Goal: Information Seeking & Learning: Learn about a topic

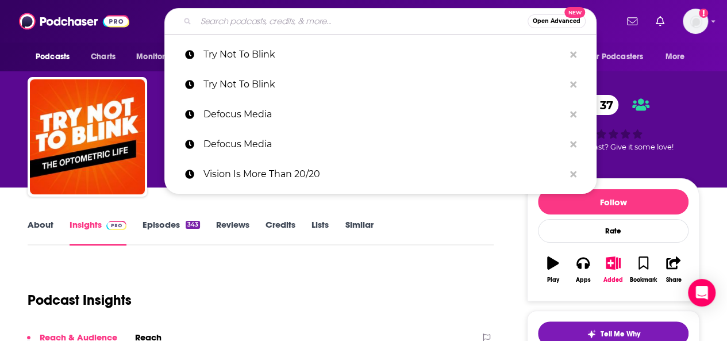
click at [207, 20] on input "Search podcasts, credits, & more..." at bounding box center [361, 21] width 331 height 18
paste input "Power Hour Optometry"
type input "Power Hour Optometry"
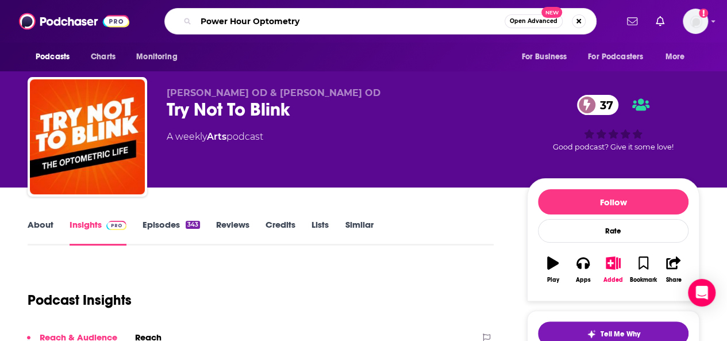
click at [330, 18] on input "Power Hour Optometry" at bounding box center [350, 21] width 308 height 18
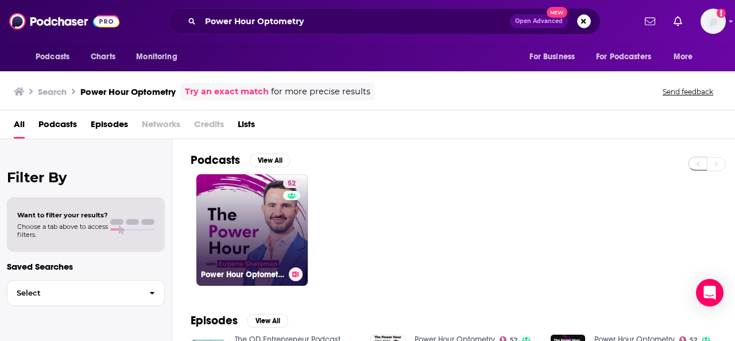
click at [238, 208] on link "52 Power Hour Optometry" at bounding box center [251, 229] width 111 height 111
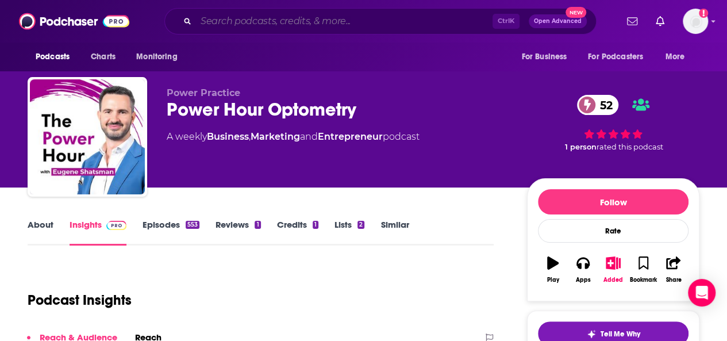
click at [231, 18] on input "Search podcasts, credits, & more..." at bounding box center [344, 21] width 296 height 18
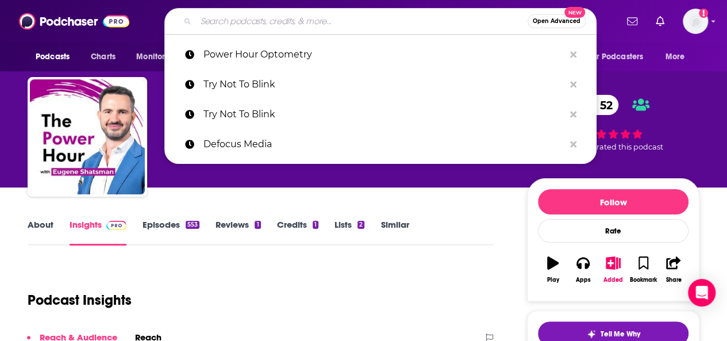
paste input "Eyetrepreneur"
type input "Eyetrepreneur"
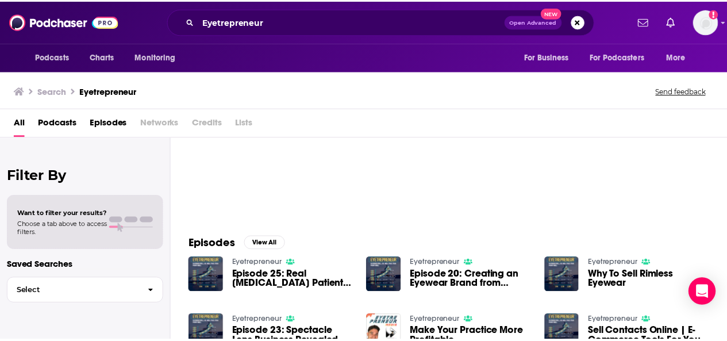
scroll to position [57, 0]
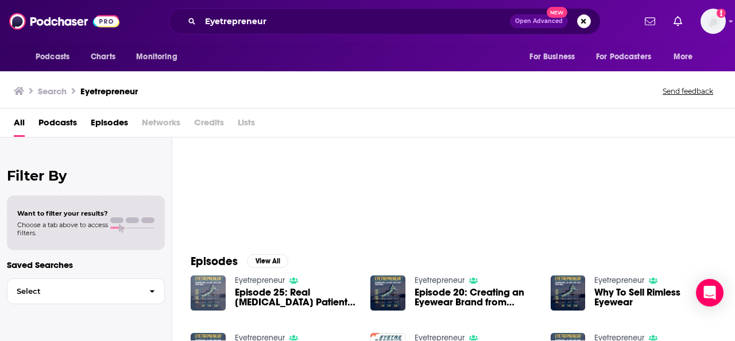
click at [203, 290] on img "Episode 25: Real Dry Eye Patient Confessions With Anu Chiarelli" at bounding box center [208, 292] width 35 height 35
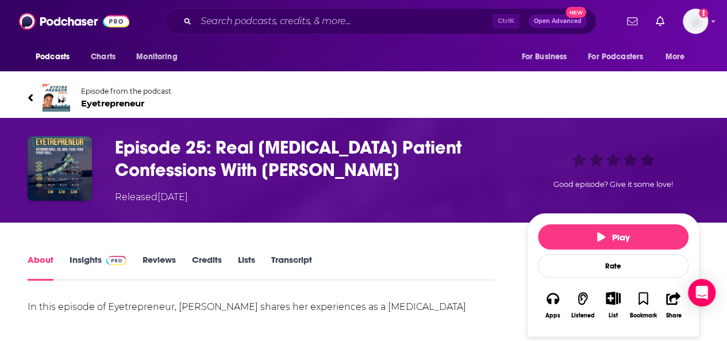
click at [52, 99] on img at bounding box center [57, 98] width 28 height 28
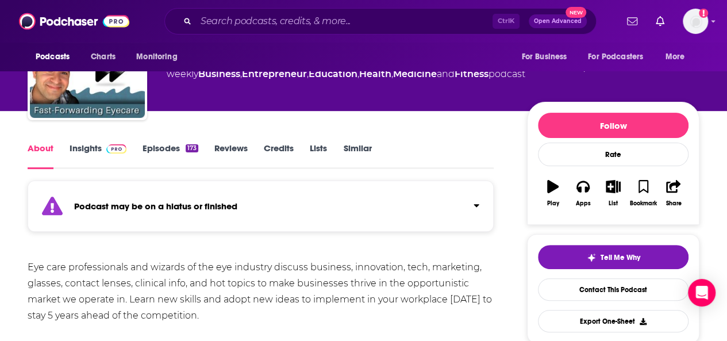
scroll to position [57, 0]
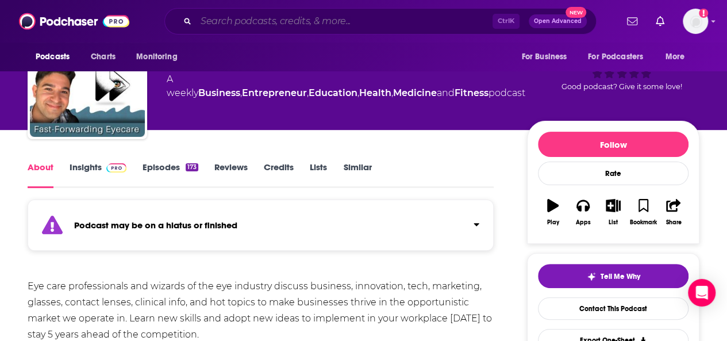
click at [256, 20] on input "Search podcasts, credits, & more..." at bounding box center [344, 21] width 296 height 18
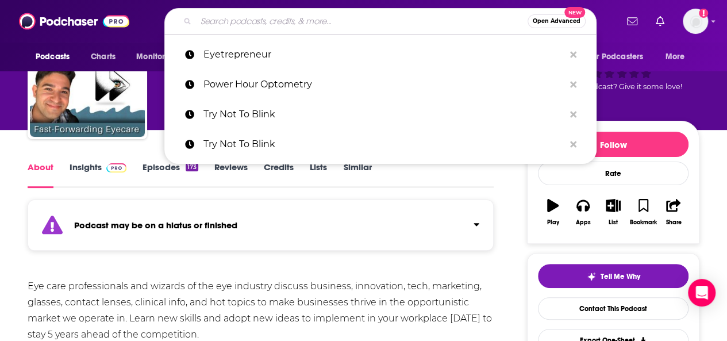
paste input "EyePod"
type input "EyePod"
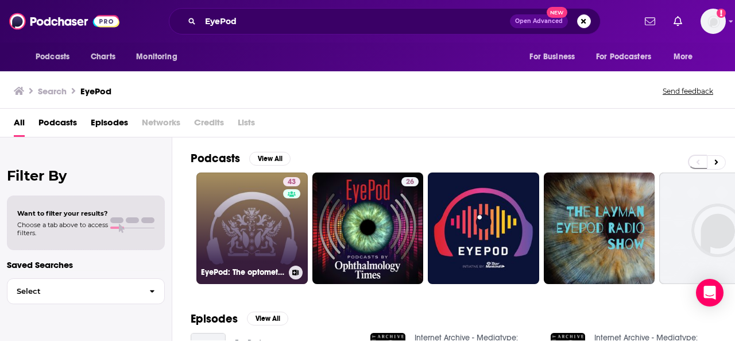
click at [263, 212] on link "43 EyePod: The optometry podcast" at bounding box center [251, 227] width 111 height 111
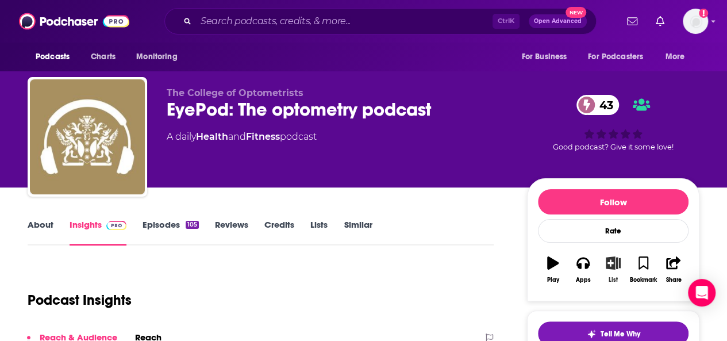
click at [613, 267] on icon "button" at bounding box center [613, 262] width 14 height 13
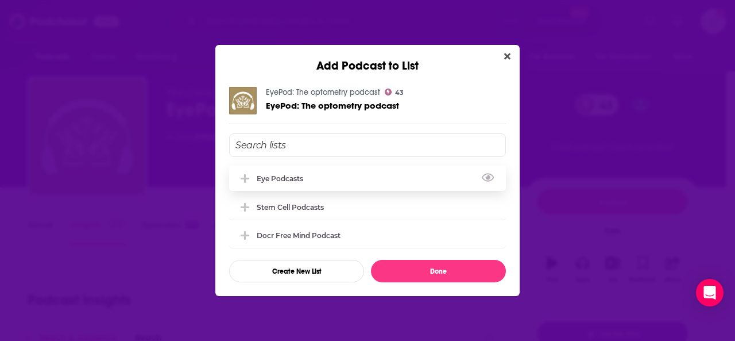
click at [316, 182] on div "eye podcasts" at bounding box center [367, 177] width 277 height 25
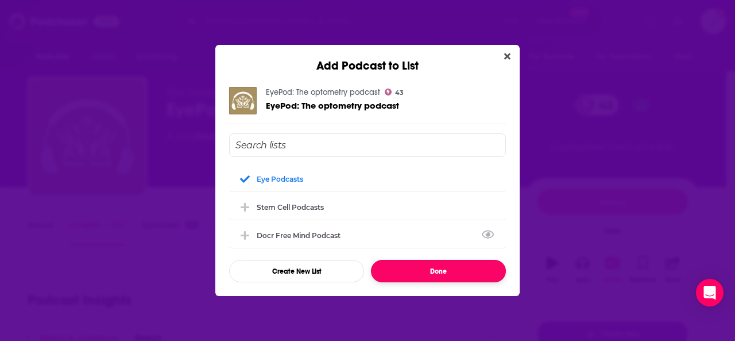
click at [411, 276] on button "Done" at bounding box center [438, 271] width 135 height 22
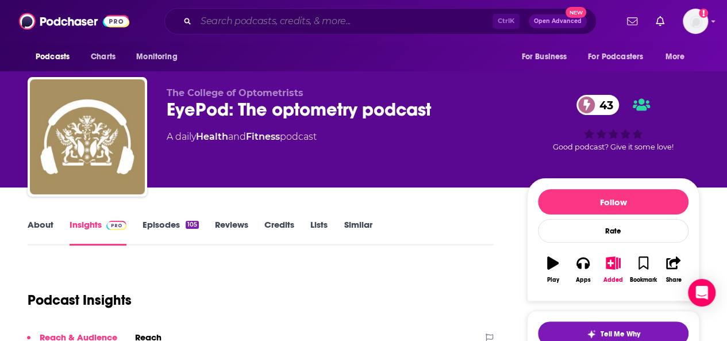
click at [238, 26] on input "Search podcasts, credits, & more..." at bounding box center [344, 21] width 296 height 18
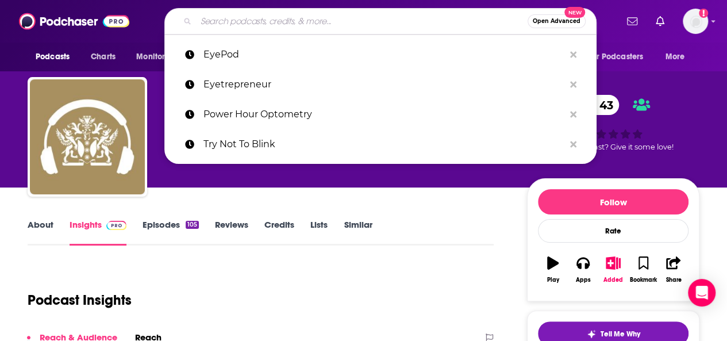
paste input "Practice Advantage"
type input "Practice Advantage"
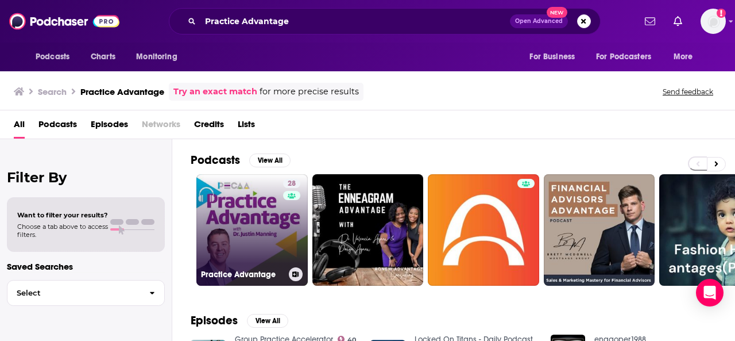
click at [264, 223] on link "28 Practice Advantage" at bounding box center [251, 229] width 111 height 111
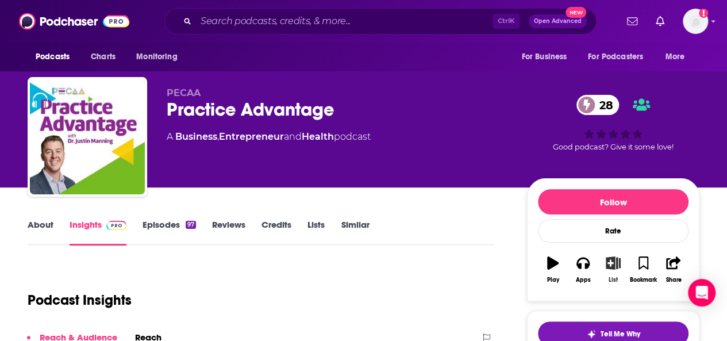
click at [612, 265] on icon "button" at bounding box center [613, 262] width 14 height 13
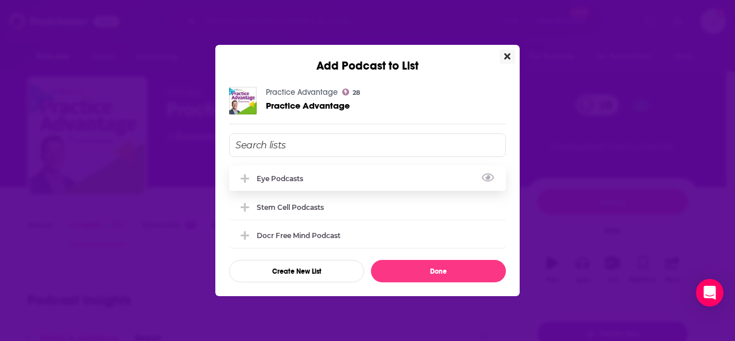
click at [280, 173] on div "eye podcasts" at bounding box center [367, 177] width 277 height 25
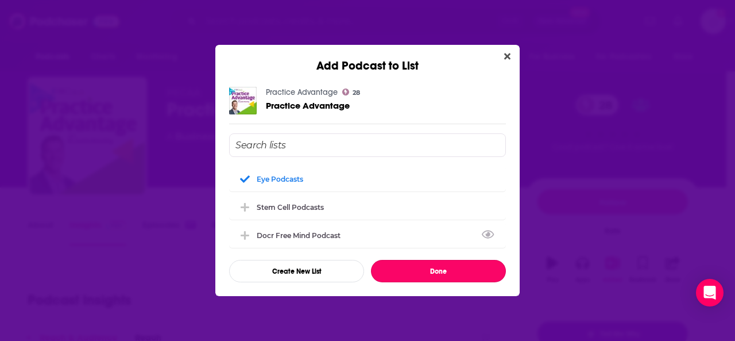
click at [434, 262] on button "Done" at bounding box center [438, 271] width 135 height 22
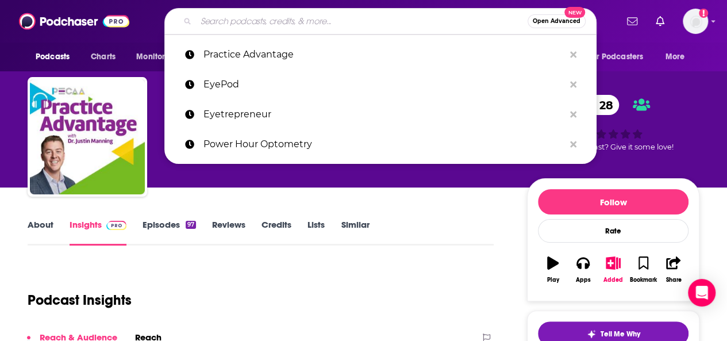
click at [211, 20] on input "Search podcasts, credits, & more..." at bounding box center [361, 21] width 331 height 18
paste input "Optical Journal"
type input "Optical Journal"
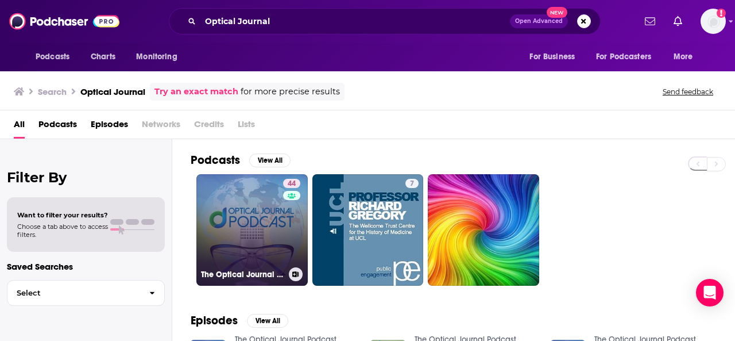
click at [252, 231] on link "44 The Optical Journal Podcast" at bounding box center [251, 229] width 111 height 111
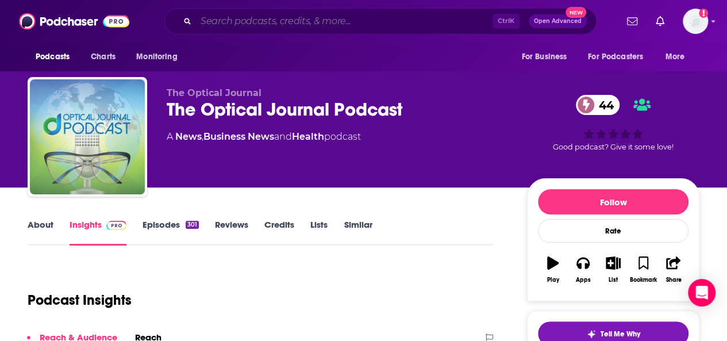
click at [249, 22] on input "Search podcasts, credits, & more..." at bounding box center [344, 21] width 296 height 18
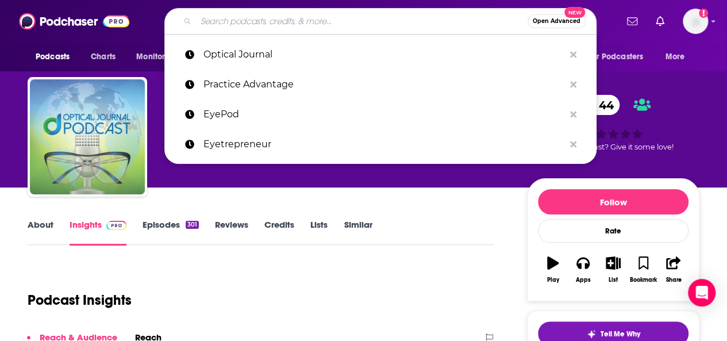
paste input "EyeCode Media Podcast"
type input "EyeCode Media Podcast"
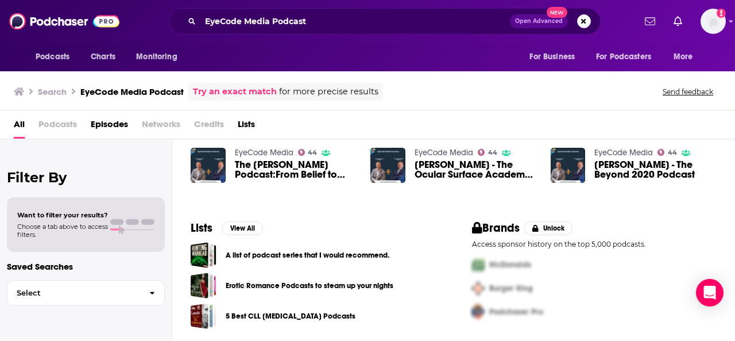
scroll to position [142, 0]
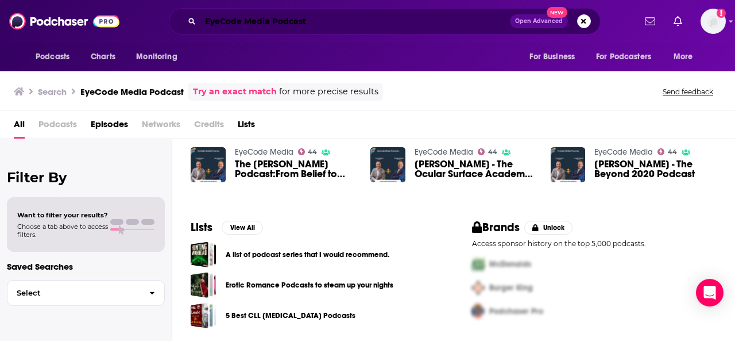
click at [224, 19] on input "EyeCode Media Podcast" at bounding box center [355, 21] width 310 height 18
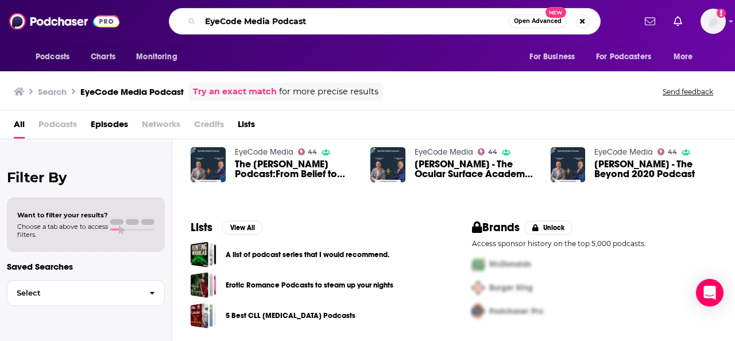
click at [224, 20] on input "EyeCode Media Podcast" at bounding box center [354, 21] width 308 height 18
paste input "Clinical Podcast Series"
type input "Clinical Podcast Series"
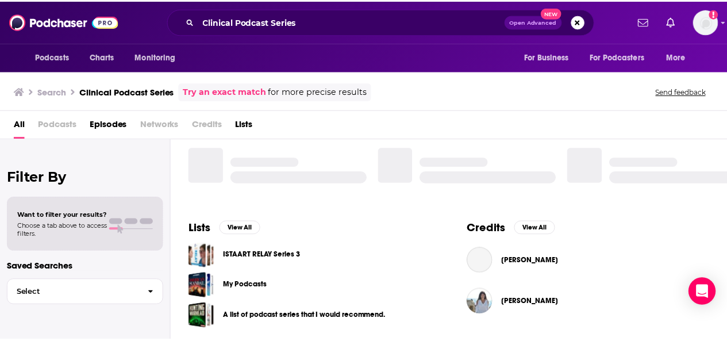
scroll to position [302, 0]
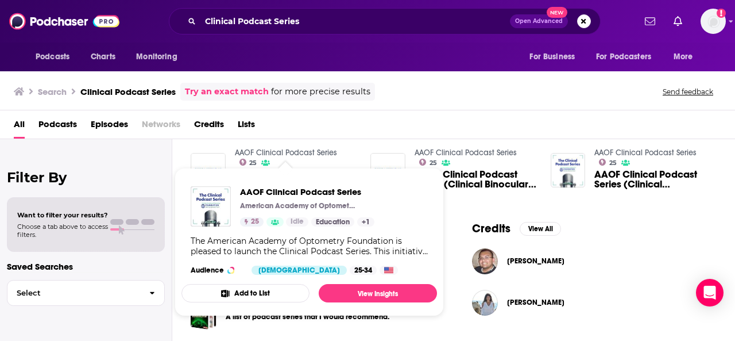
click at [288, 152] on link "AAOF Clinical Podcast Series" at bounding box center [286, 153] width 102 height 10
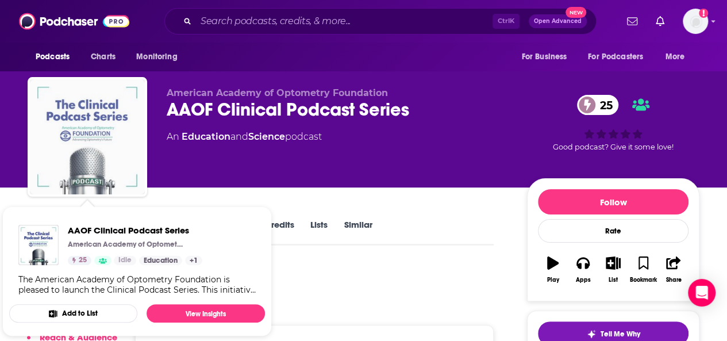
click at [92, 106] on img "AAOF Clinical Podcast Series" at bounding box center [87, 136] width 115 height 115
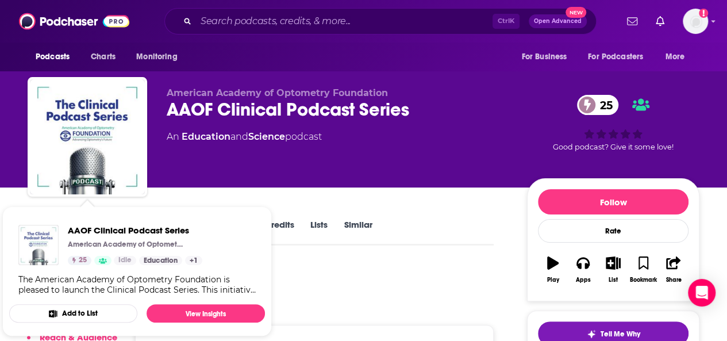
click at [37, 239] on img "AAOF Clinical Podcast Series" at bounding box center [38, 245] width 40 height 40
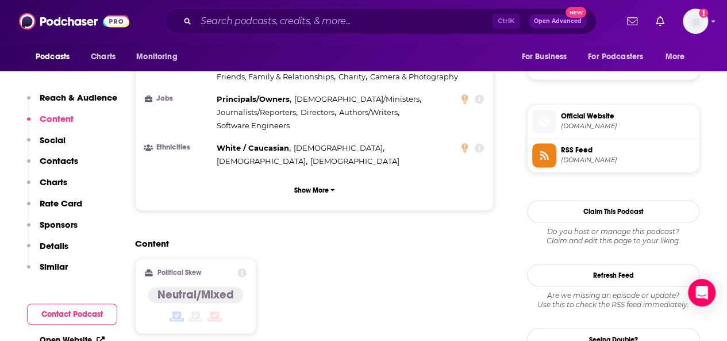
scroll to position [804, 0]
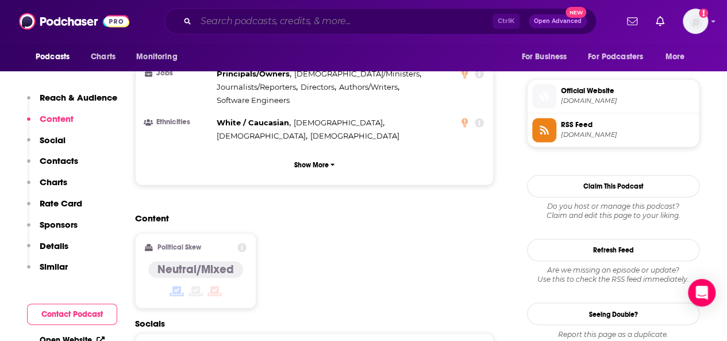
click at [237, 22] on input "Search podcasts, credits, & more..." at bounding box center [344, 21] width 296 height 18
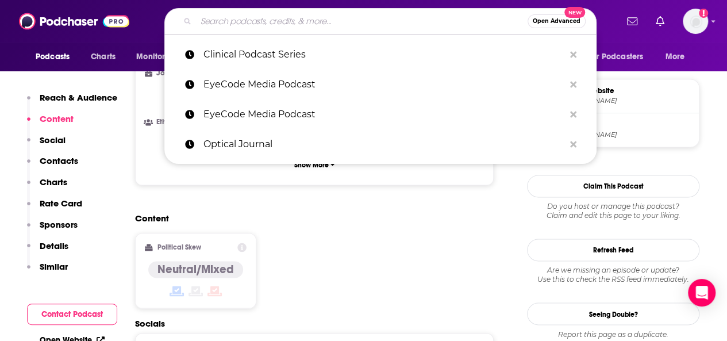
paste input "The 20/20 Podcast"
type input "The 20/20 Podcast"
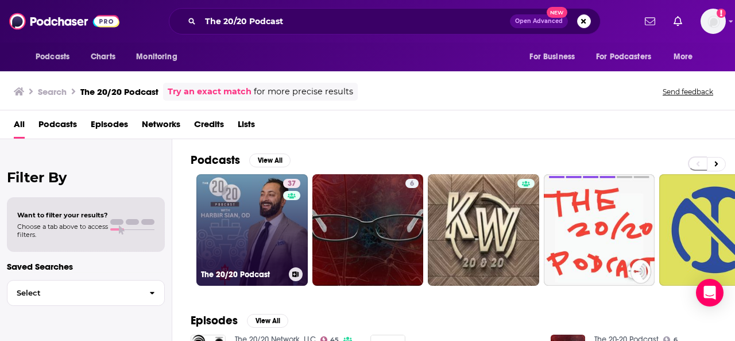
click at [270, 219] on link "37 The 20/20 Podcast" at bounding box center [251, 229] width 111 height 111
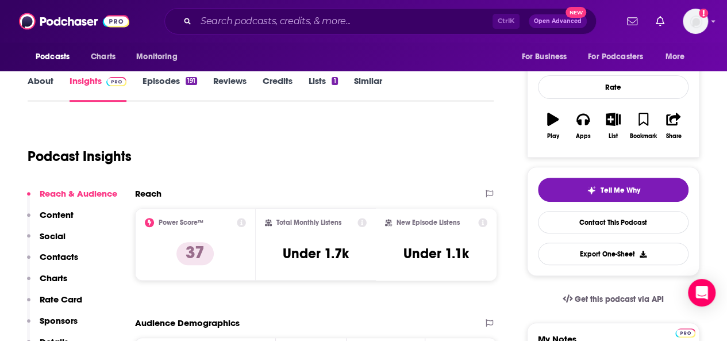
scroll to position [115, 0]
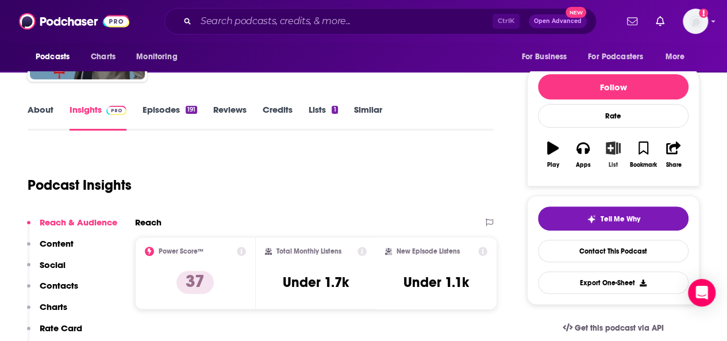
click at [615, 151] on icon "button" at bounding box center [613, 147] width 14 height 13
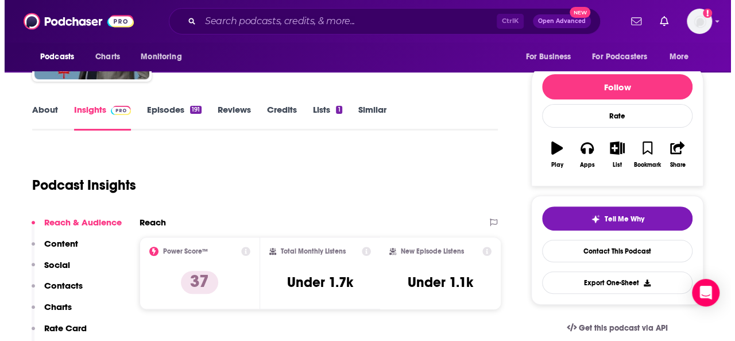
scroll to position [0, 0]
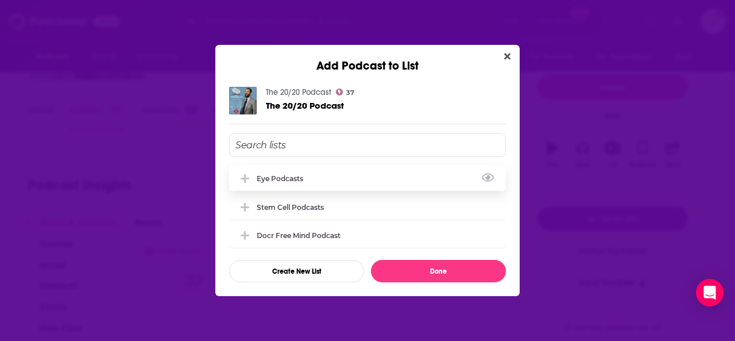
click at [333, 184] on div "eye podcasts" at bounding box center [367, 177] width 277 height 25
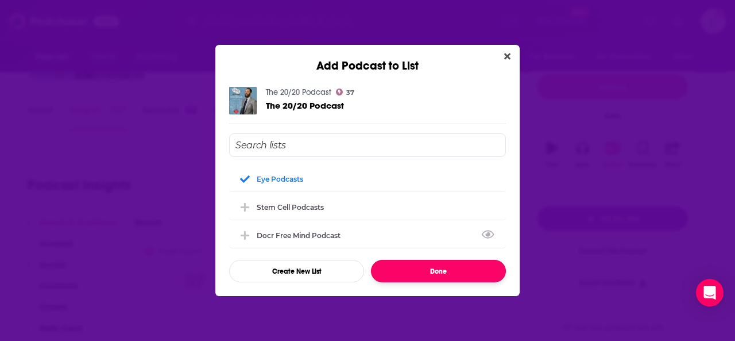
click at [433, 271] on button "Done" at bounding box center [438, 271] width 135 height 22
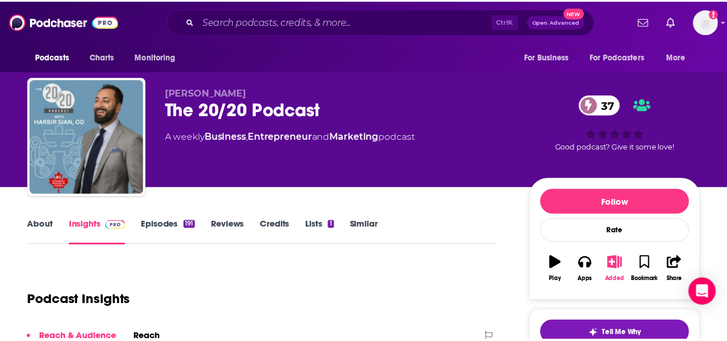
scroll to position [115, 0]
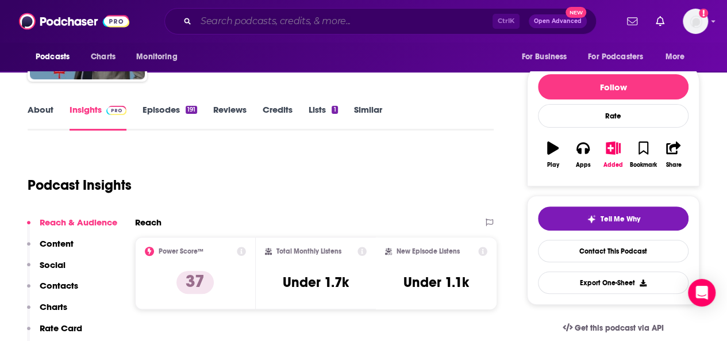
click at [256, 21] on input "Search podcasts, credits, & more..." at bounding box center [344, 21] width 296 height 18
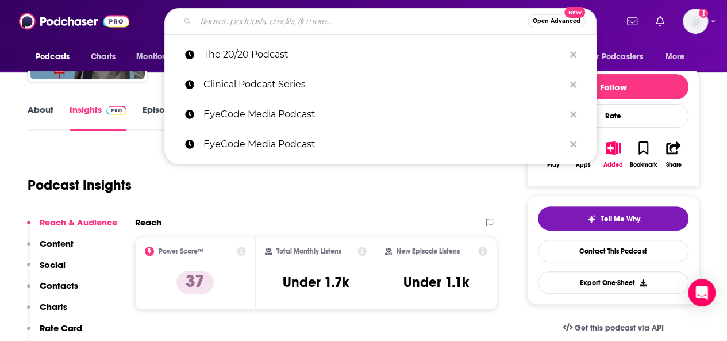
paste input "Four Eyes"
type input "Four Eyes"
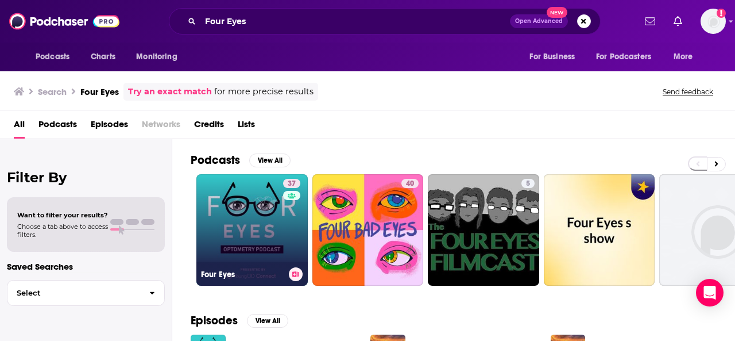
click at [260, 230] on link "37 Four Eyes" at bounding box center [251, 229] width 111 height 111
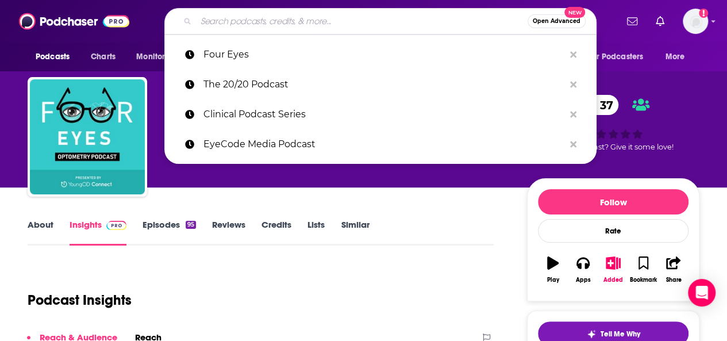
click at [245, 23] on input "Search podcasts, credits, & more..." at bounding box center [361, 21] width 331 height 18
paste input "Nerdy Optometrist"
type input "Nerdy Optometrist"
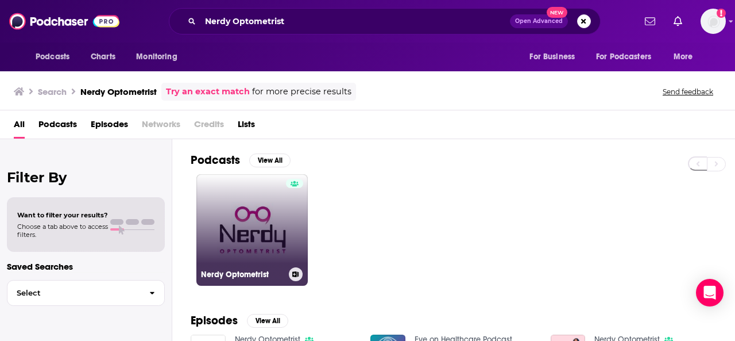
click at [257, 202] on link "Nerdy Optometrist" at bounding box center [251, 229] width 111 height 111
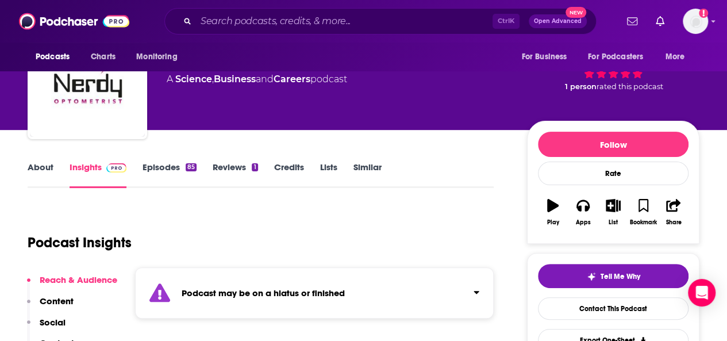
scroll to position [115, 0]
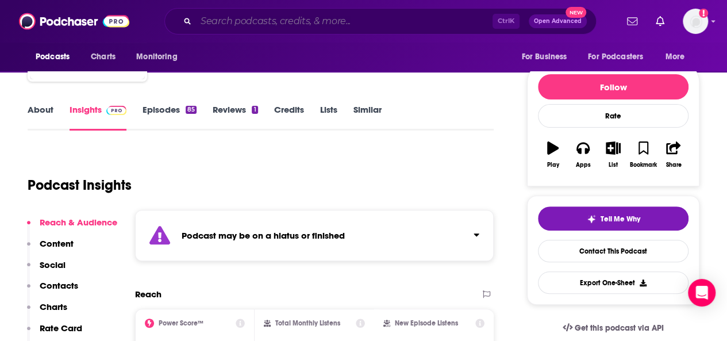
click at [217, 24] on input "Search podcasts, credits, & more..." at bounding box center [344, 21] width 296 height 18
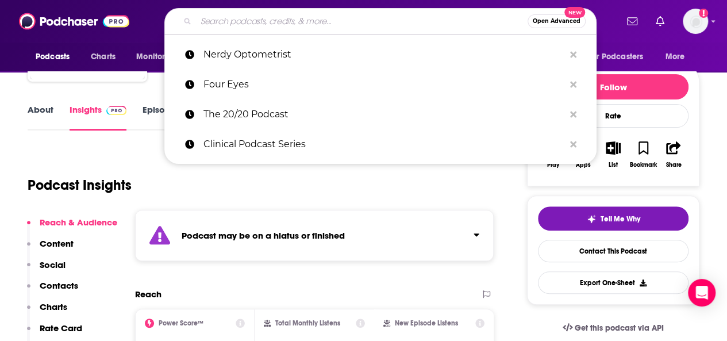
paste input "OWA Talks Podcast"
type input "OWA Talks Podcast"
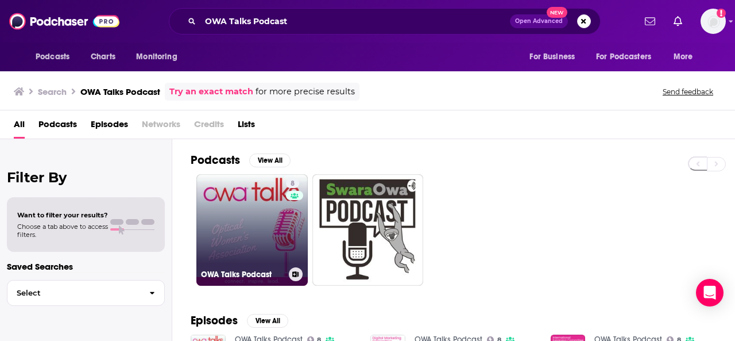
click at [254, 209] on link "8 OWA Talks Podcast" at bounding box center [251, 229] width 111 height 111
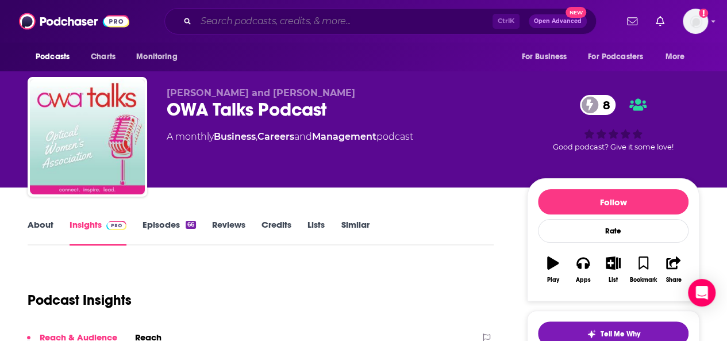
click at [227, 25] on input "Search podcasts, credits, & more..." at bounding box center [344, 21] width 296 height 18
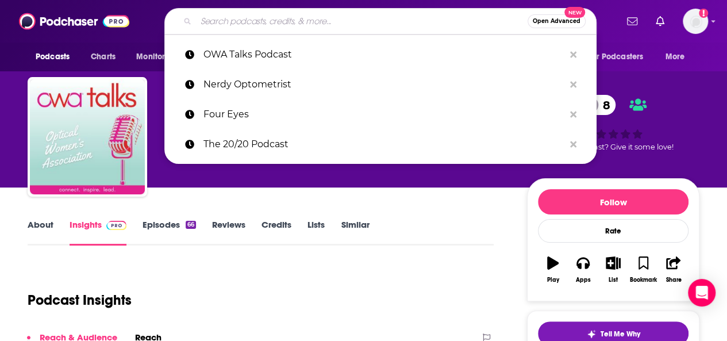
paste input "Ophthalmology Off the Grid"
type input "Ophthalmology Off the Grid"
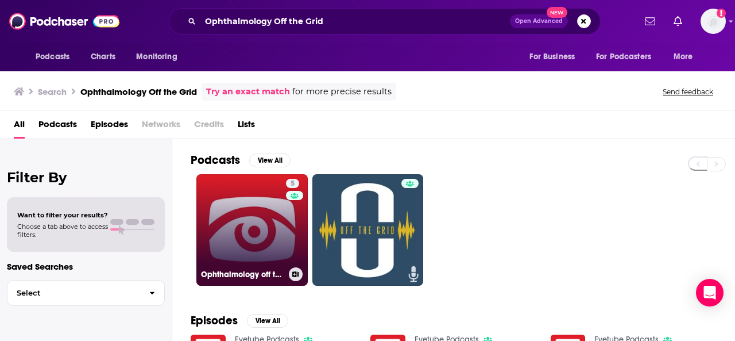
click at [240, 220] on link "5 Ophthalmology off the Grid" at bounding box center [251, 229] width 111 height 111
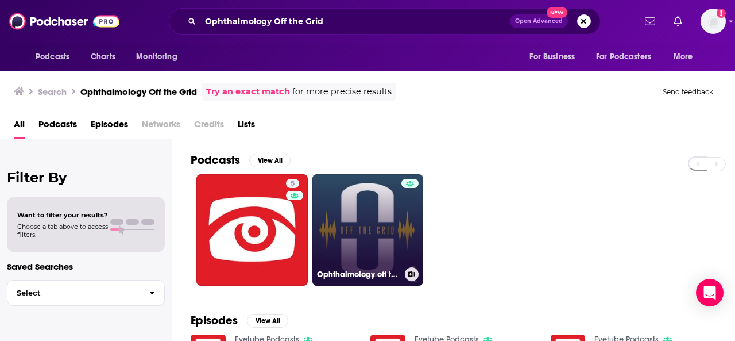
click at [381, 219] on link "Ophthalmology off the Grid by Eyetube" at bounding box center [367, 229] width 111 height 111
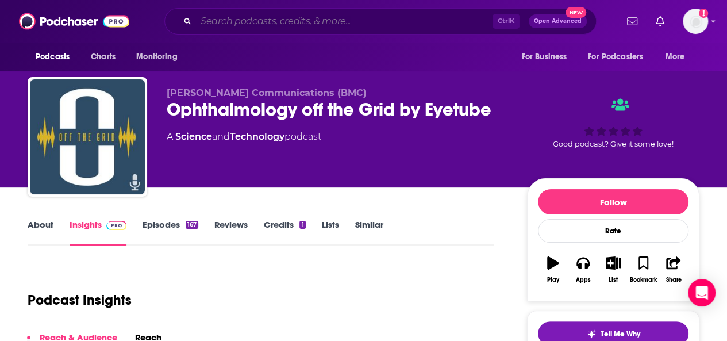
click at [225, 22] on input "Search podcasts, credits, & more..." at bounding box center [344, 21] width 296 height 18
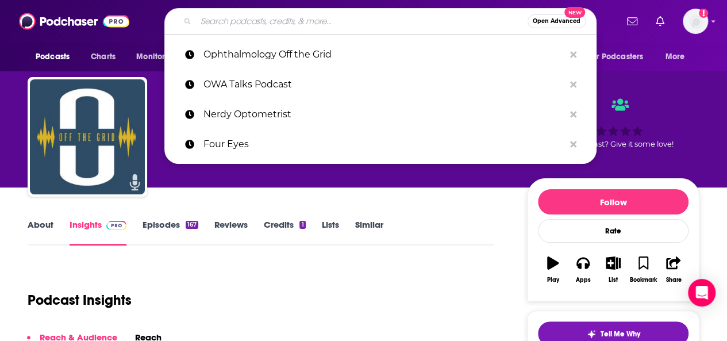
paste input "Pupil Pod"
type input "Pupil Pod"
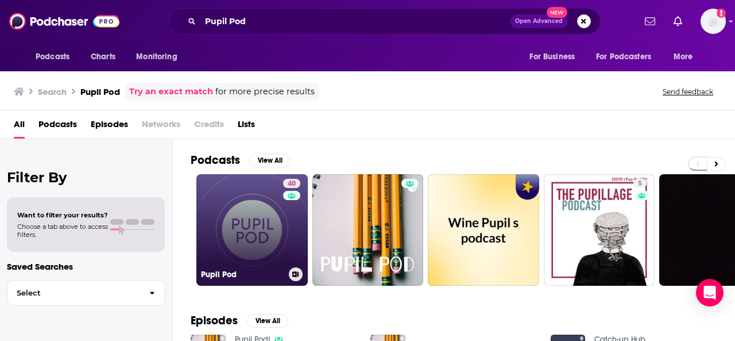
click at [276, 208] on link "40 Pupil Pod" at bounding box center [251, 229] width 111 height 111
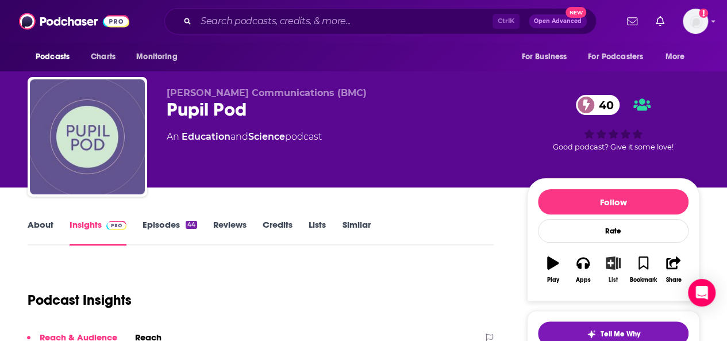
click at [613, 265] on icon "button" at bounding box center [613, 262] width 14 height 13
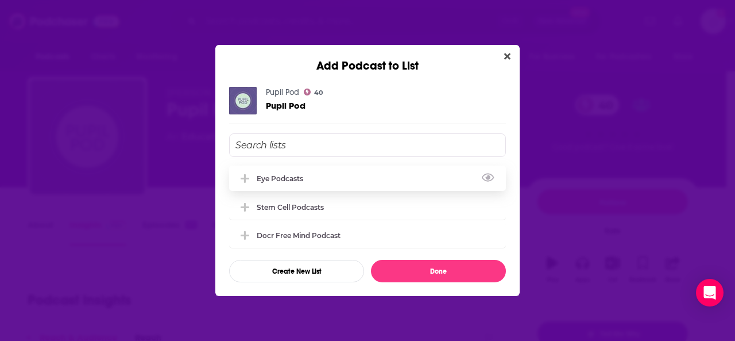
click at [312, 184] on div "eye podcasts" at bounding box center [367, 177] width 277 height 25
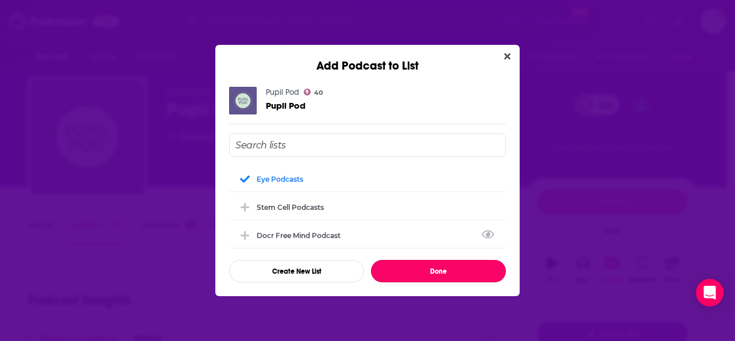
drag, startPoint x: 420, startPoint y: 279, endPoint x: 408, endPoint y: 280, distance: 12.1
click at [420, 279] on button "Done" at bounding box center [438, 271] width 135 height 22
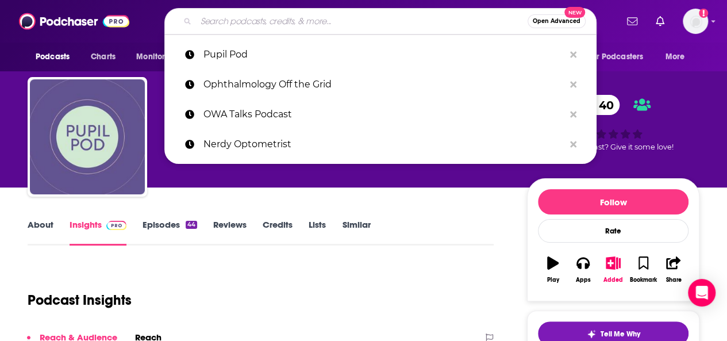
click at [279, 22] on input "Search podcasts, credits, & more..." at bounding box center [361, 21] width 331 height 18
paste input "Optometric Insights Media"
type input "Optometric Insights Media"
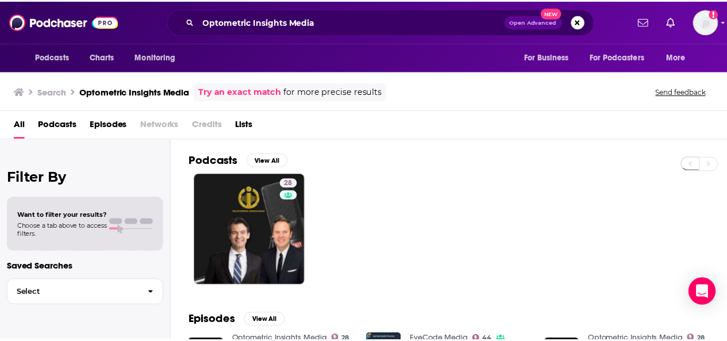
scroll to position [57, 0]
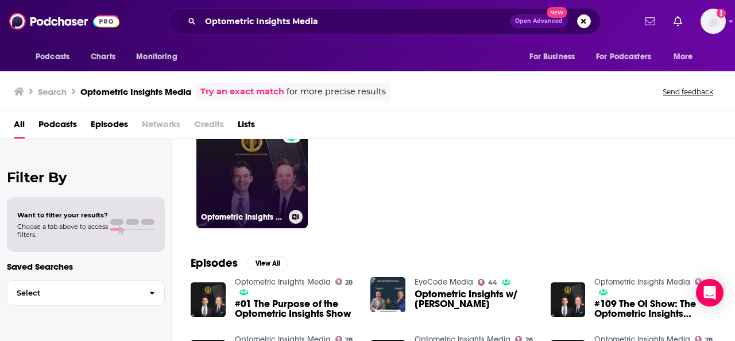
click at [239, 175] on link "28 Optometric Insights Media" at bounding box center [251, 172] width 111 height 111
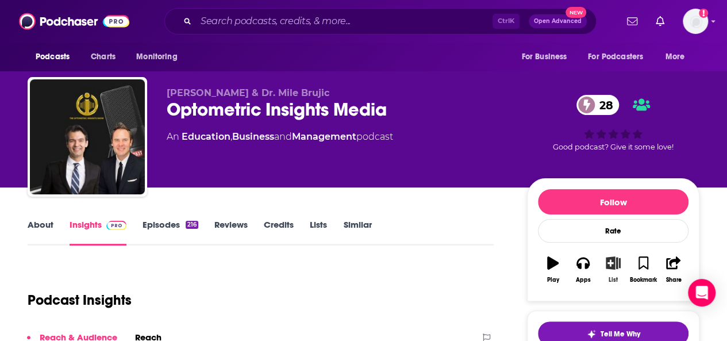
click at [617, 269] on button "List" at bounding box center [613, 269] width 30 height 41
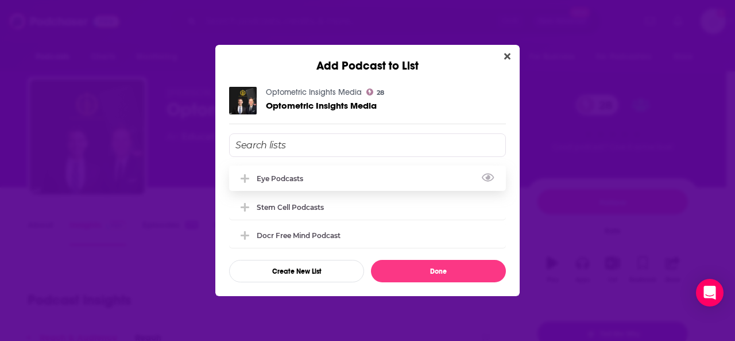
click at [316, 188] on div "eye podcasts" at bounding box center [367, 177] width 277 height 25
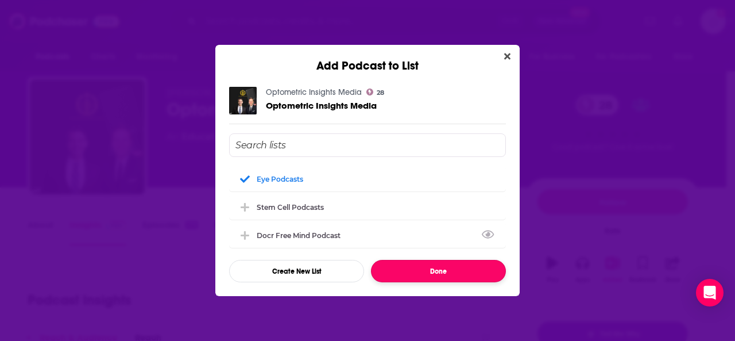
click at [415, 264] on button "Done" at bounding box center [438, 271] width 135 height 22
